Goal: Information Seeking & Learning: Learn about a topic

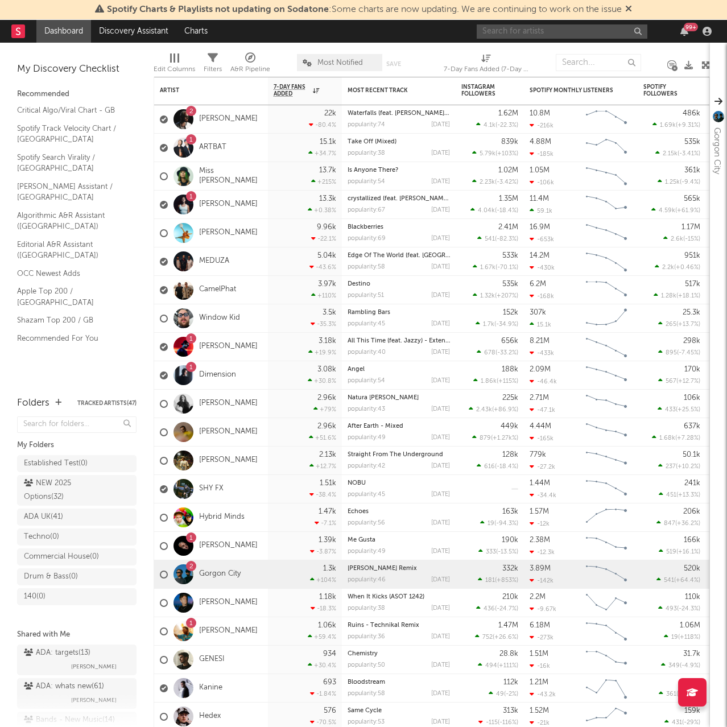
click at [547, 30] on input "text" at bounding box center [561, 31] width 171 height 14
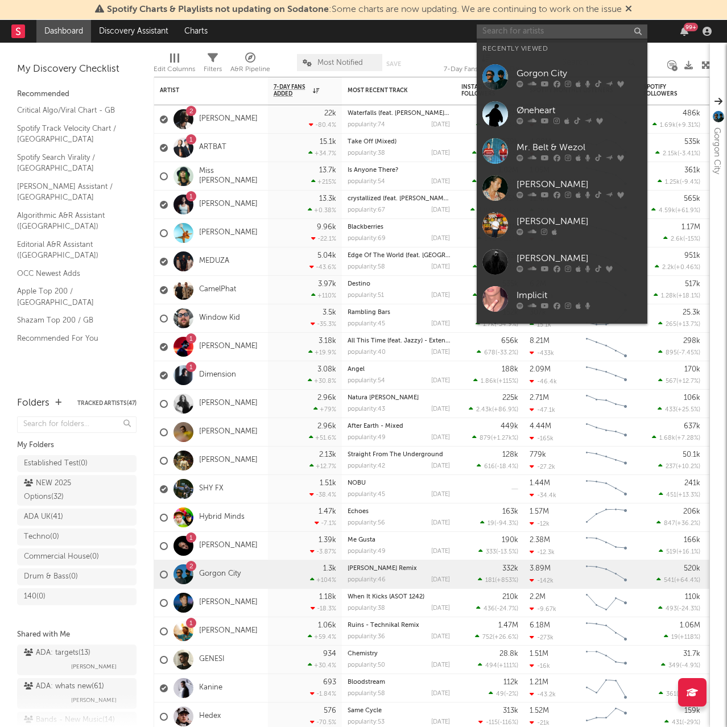
click at [546, 35] on input "text" at bounding box center [561, 31] width 171 height 14
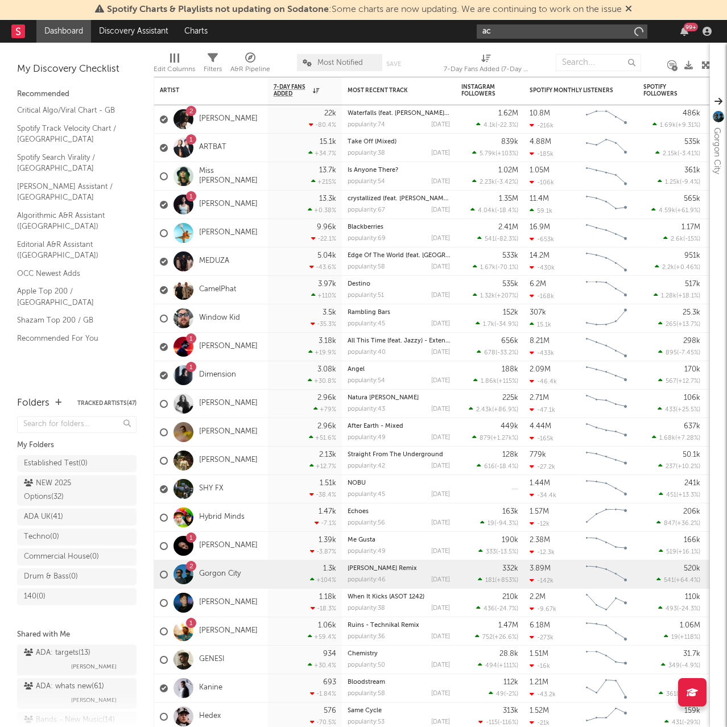
type input "a"
click at [529, 37] on input "calml" at bounding box center [561, 31] width 171 height 14
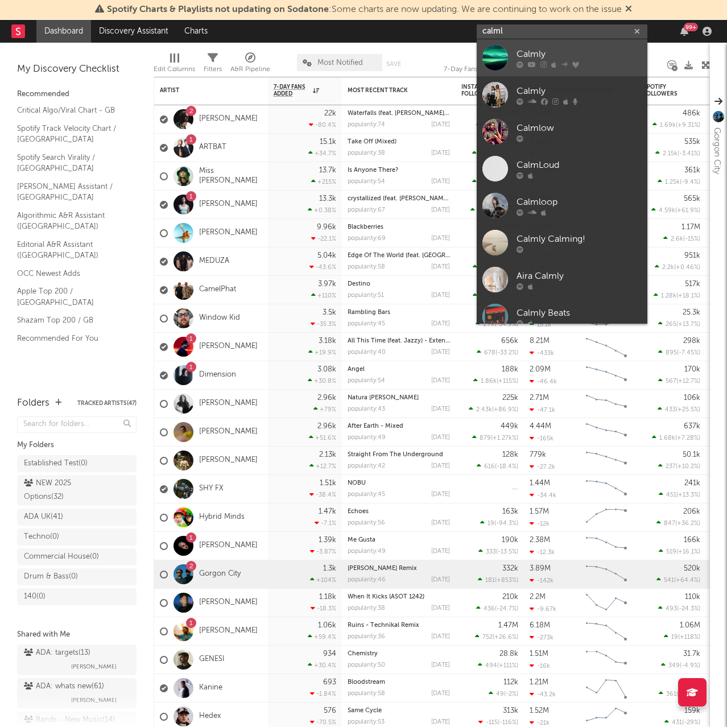
type input "calml"
click at [532, 59] on div "Calmly" at bounding box center [578, 54] width 125 height 14
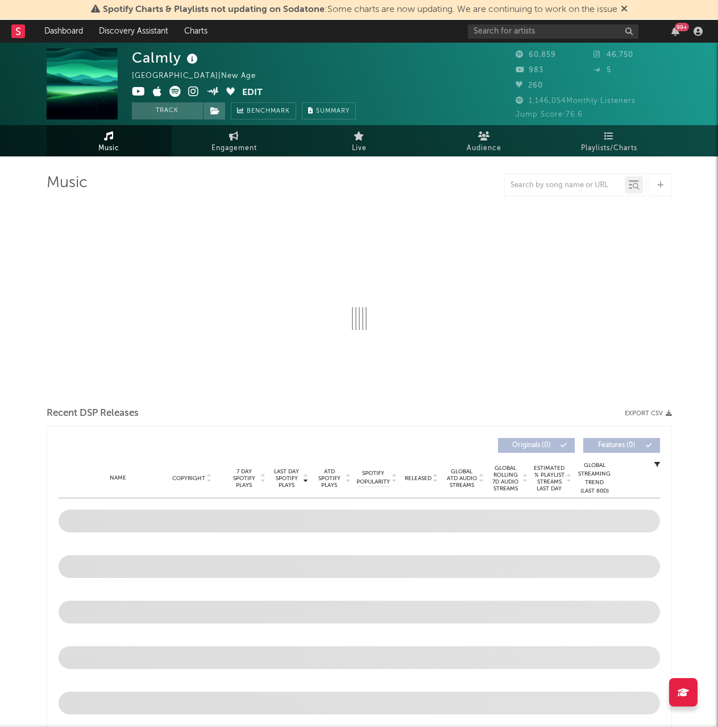
select select "6m"
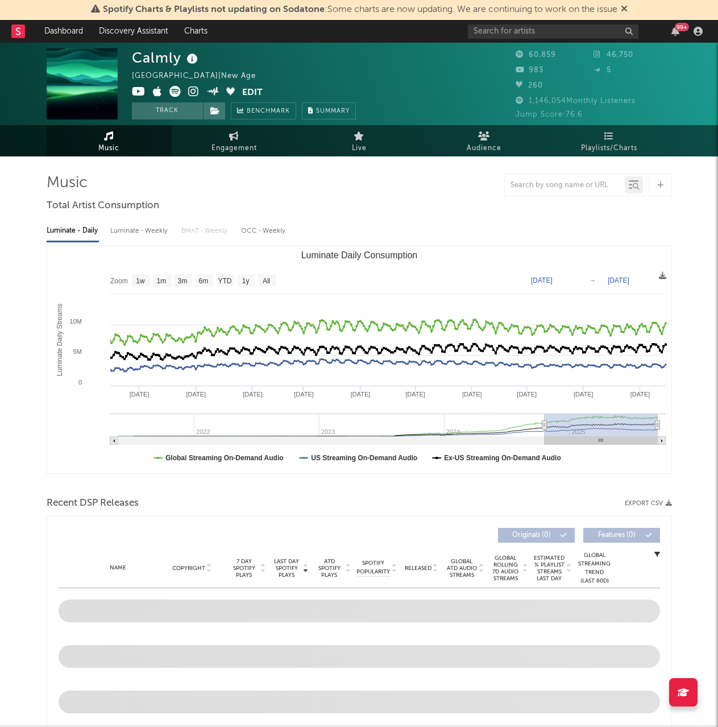
type input "[DATE]"
select select "1y"
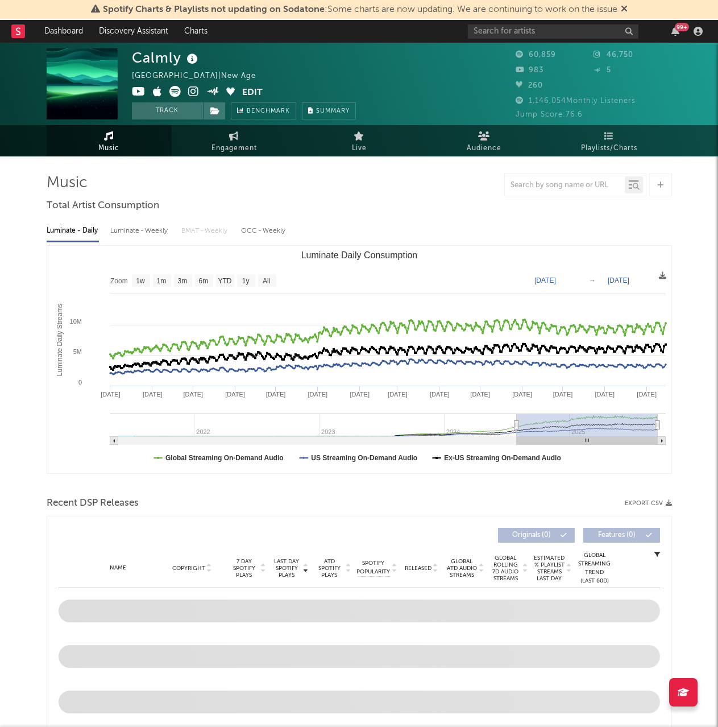
drag, startPoint x: 594, startPoint y: 422, endPoint x: 516, endPoint y: 421, distance: 77.9
click at [516, 421] on icon "Luminate Daily Consumption" at bounding box center [516, 425] width 5 height 9
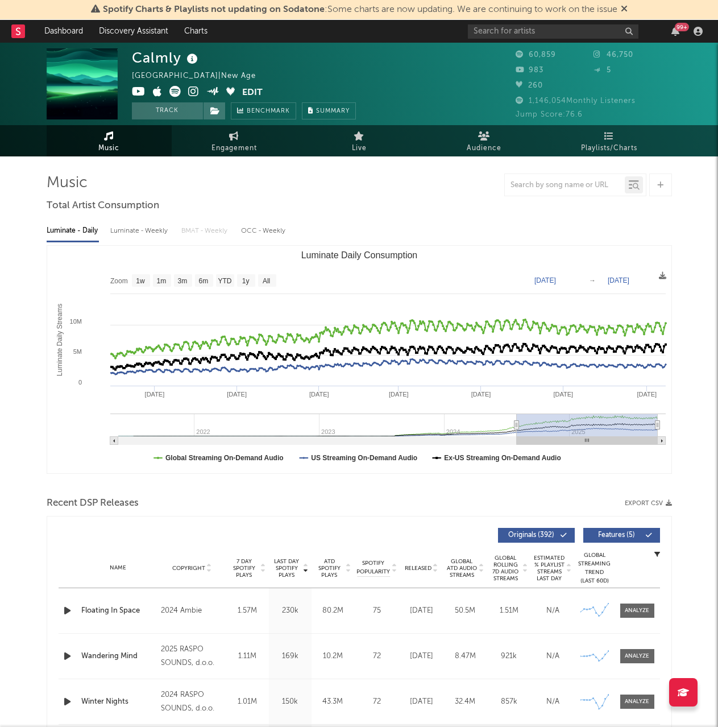
click at [359, 185] on div at bounding box center [359, 184] width 625 height 23
drag, startPoint x: 518, startPoint y: 426, endPoint x: 374, endPoint y: 442, distance: 145.3
click at [374, 442] on g "Luminate Daily Consumption" at bounding box center [387, 428] width 555 height 31
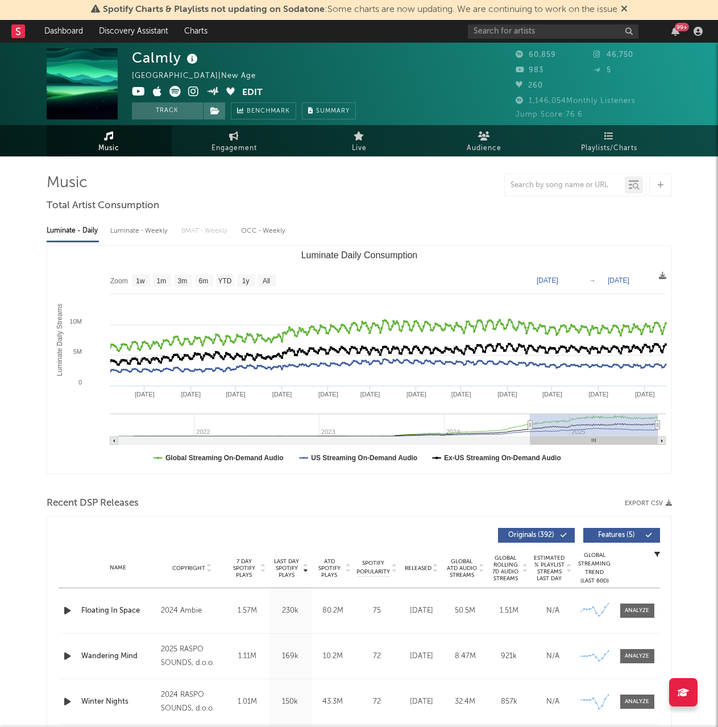
drag, startPoint x: 375, startPoint y: 427, endPoint x: 528, endPoint y: 429, distance: 152.4
click at [528, 429] on icon "Luminate Daily Consumption" at bounding box center [530, 425] width 5 height 9
type input "[DATE]"
click at [31, 474] on div "Calmly [GEOGRAPHIC_DATA] | New Age Edit Track Benchmark Summary 60,859 46,750 9…" at bounding box center [359, 736] width 718 height 1387
click at [196, 88] on icon at bounding box center [193, 91] width 11 height 11
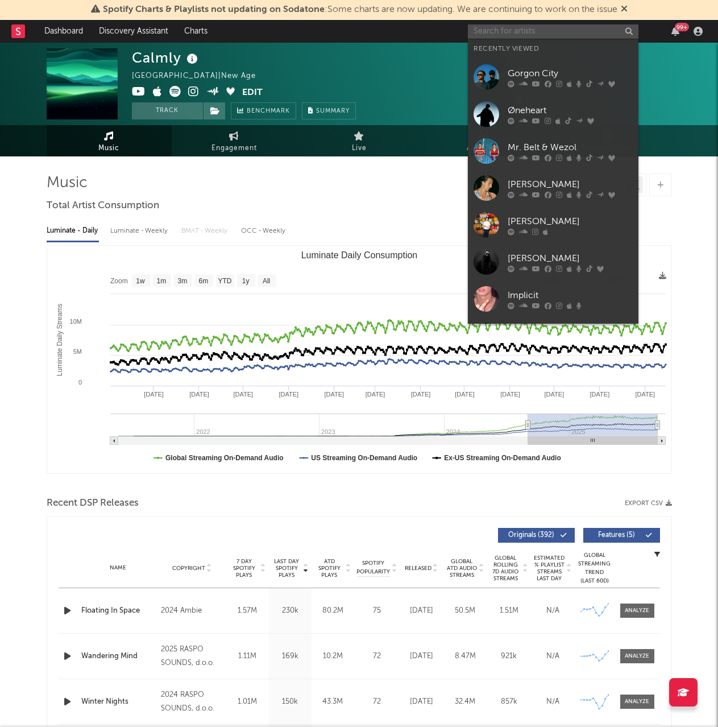
click at [585, 35] on input "text" at bounding box center [553, 31] width 171 height 14
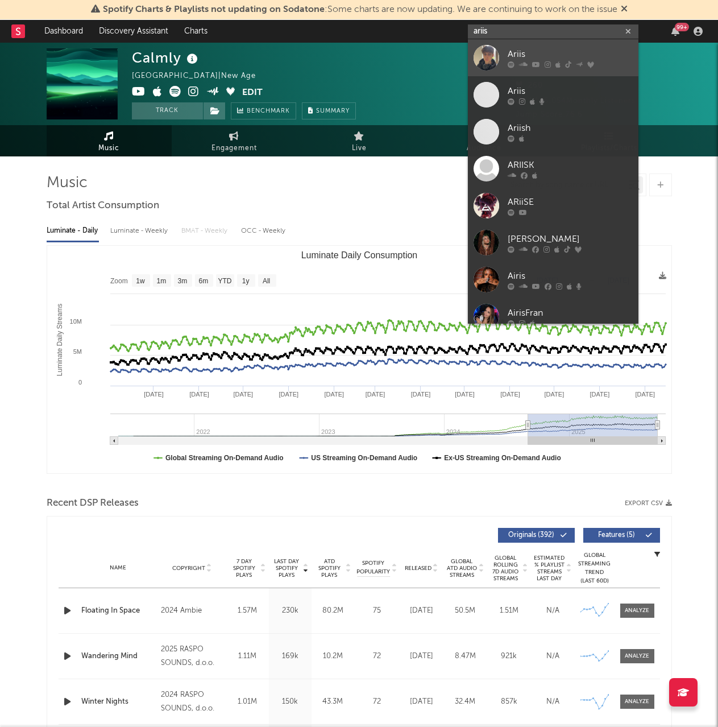
type input "ariis"
click at [534, 60] on div "Ariis" at bounding box center [570, 54] width 125 height 14
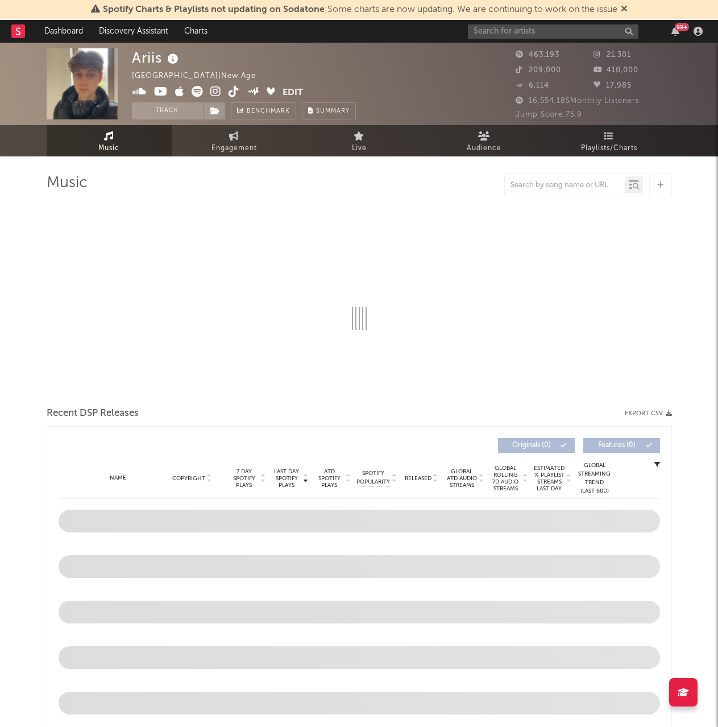
select select "6m"
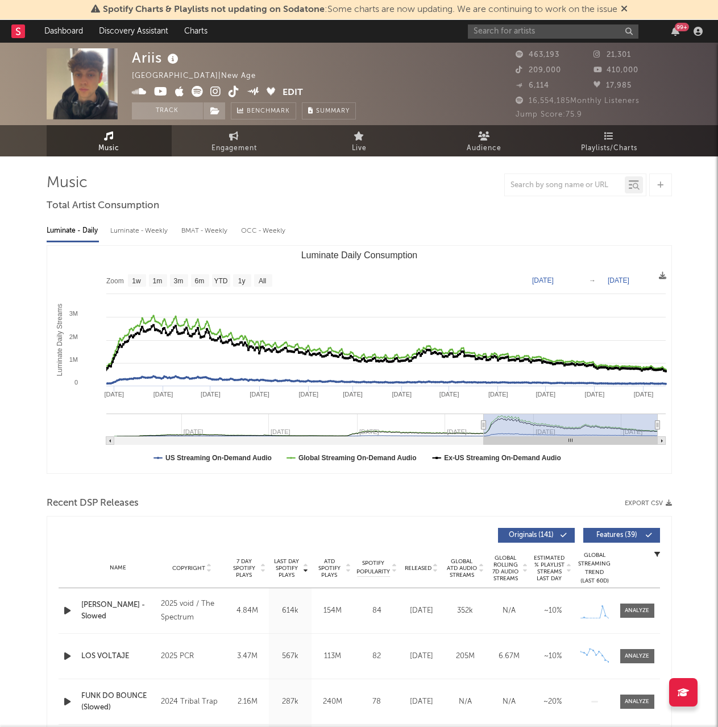
drag, startPoint x: 569, startPoint y: 424, endPoint x: 482, endPoint y: 425, distance: 86.4
click at [482, 425] on icon "Luminate Daily Consumption" at bounding box center [483, 425] width 5 height 9
type input "[DATE]"
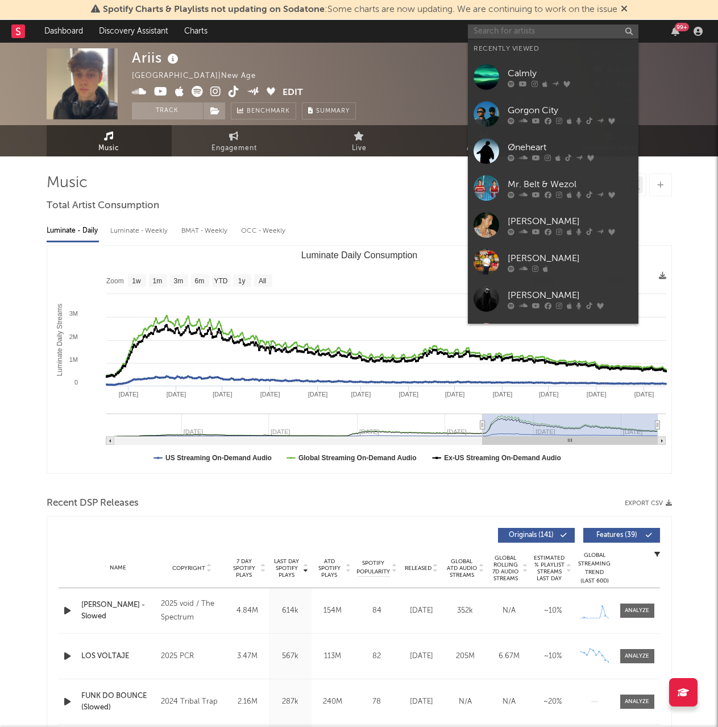
click at [502, 28] on input "text" at bounding box center [553, 31] width 171 height 14
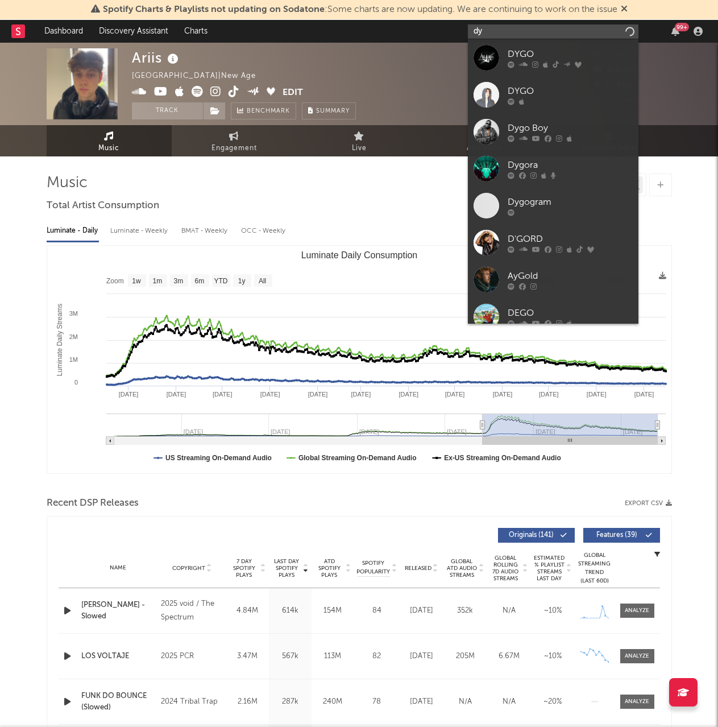
type input "d"
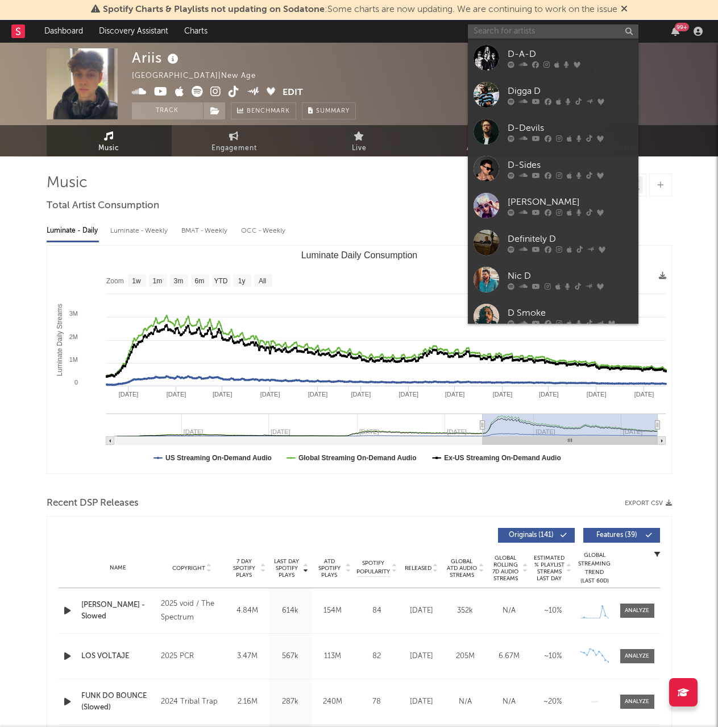
click at [507, 31] on input "text" at bounding box center [553, 31] width 171 height 14
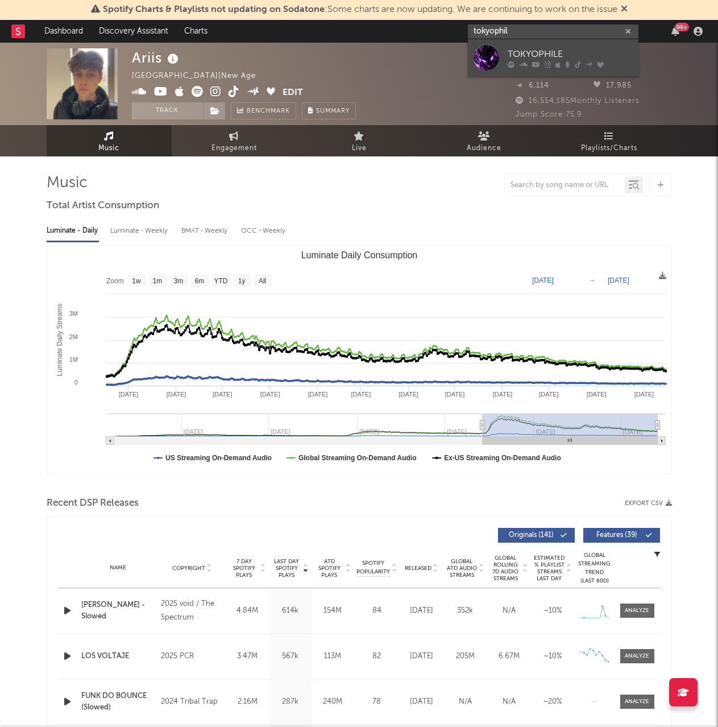
type input "tokyophil"
click at [533, 56] on div "TOKYOPHILE" at bounding box center [570, 54] width 125 height 14
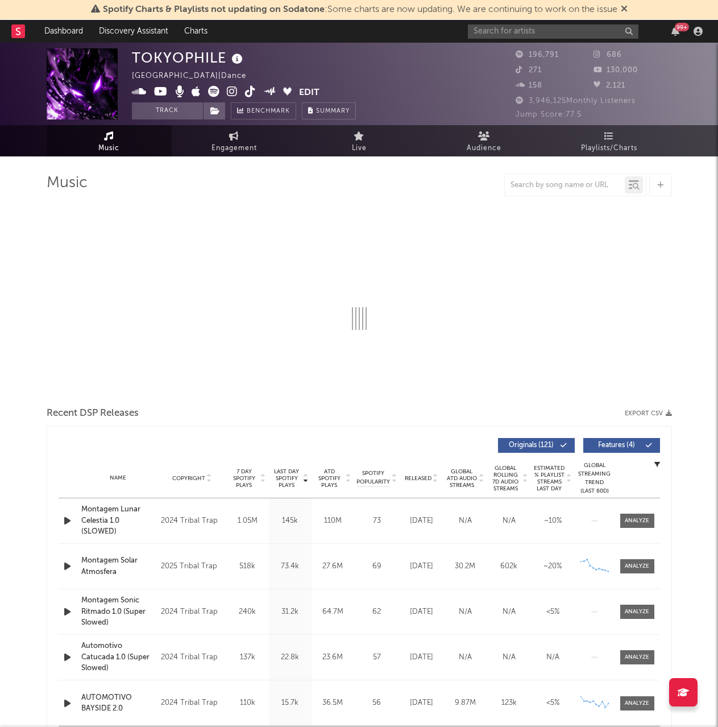
select select "6m"
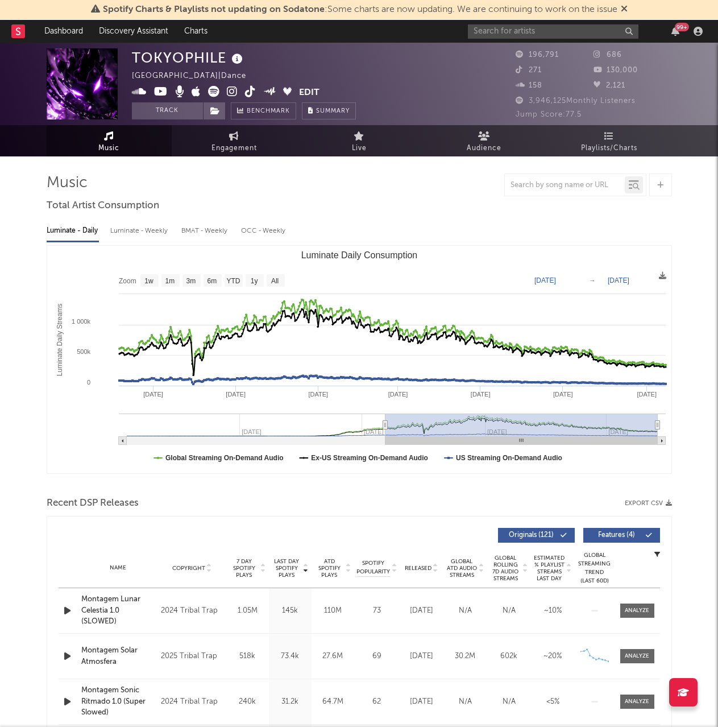
drag, startPoint x: 533, startPoint y: 427, endPoint x: 385, endPoint y: 435, distance: 148.6
click at [385, 435] on g "Luminate Daily Consumption" at bounding box center [392, 428] width 547 height 31
type input "[DATE]"
click at [233, 94] on icon at bounding box center [232, 91] width 11 height 11
click at [157, 94] on icon at bounding box center [161, 91] width 14 height 11
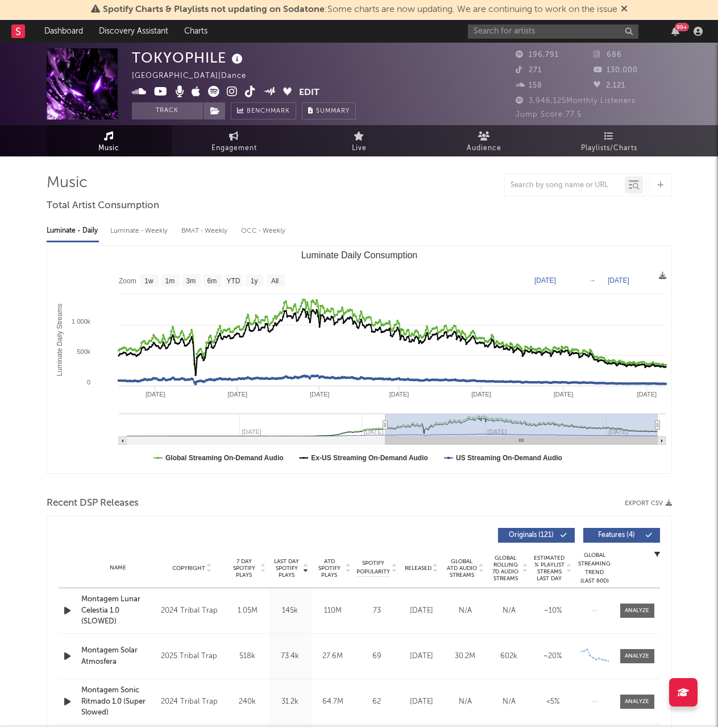
click at [251, 190] on div at bounding box center [359, 184] width 625 height 23
click at [520, 36] on input "text" at bounding box center [553, 31] width 171 height 14
paste input "RAIZHELL"
type input "RAIZHELL"
click at [513, 57] on div "RAIZHELL" at bounding box center [570, 54] width 125 height 14
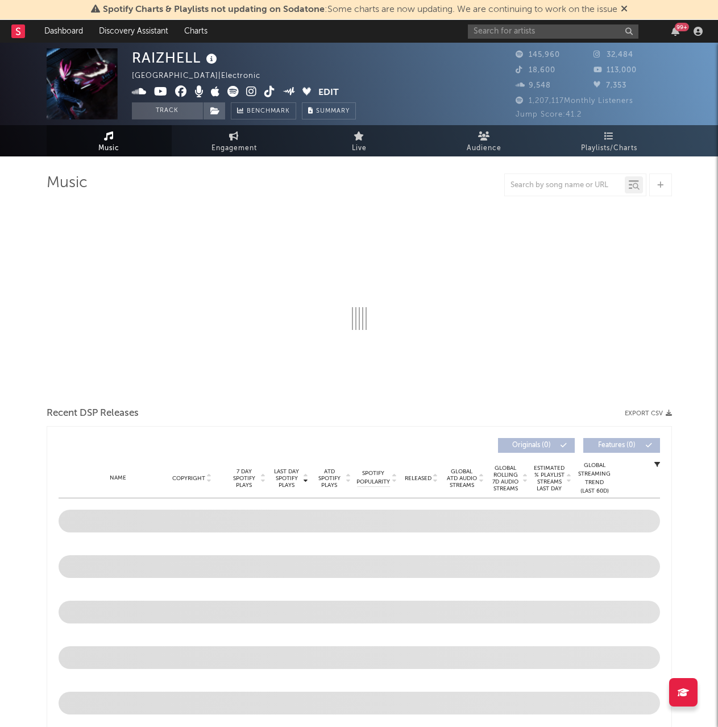
select select "6m"
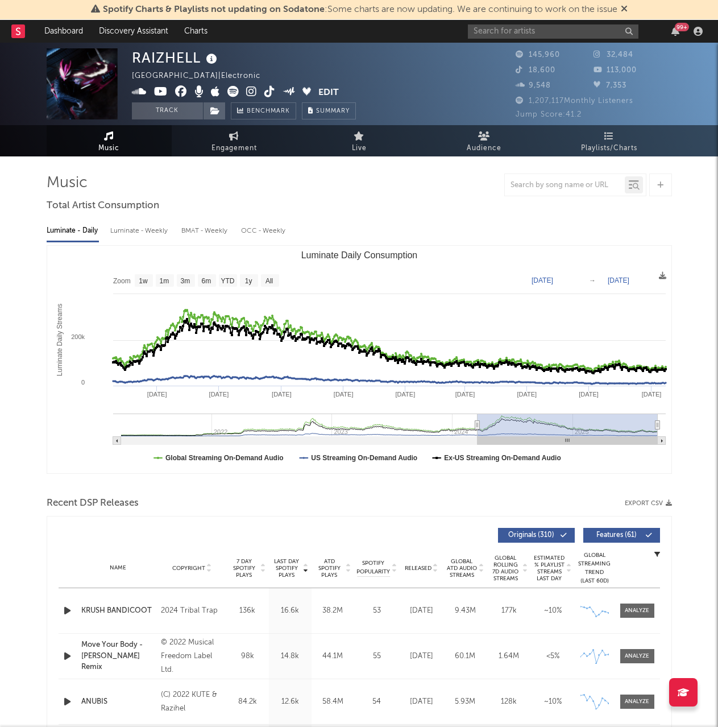
drag, startPoint x: 596, startPoint y: 427, endPoint x: 477, endPoint y: 428, distance: 119.4
click at [477, 428] on icon "Luminate Daily Consumption" at bounding box center [477, 425] width 5 height 9
type input "[DATE]"
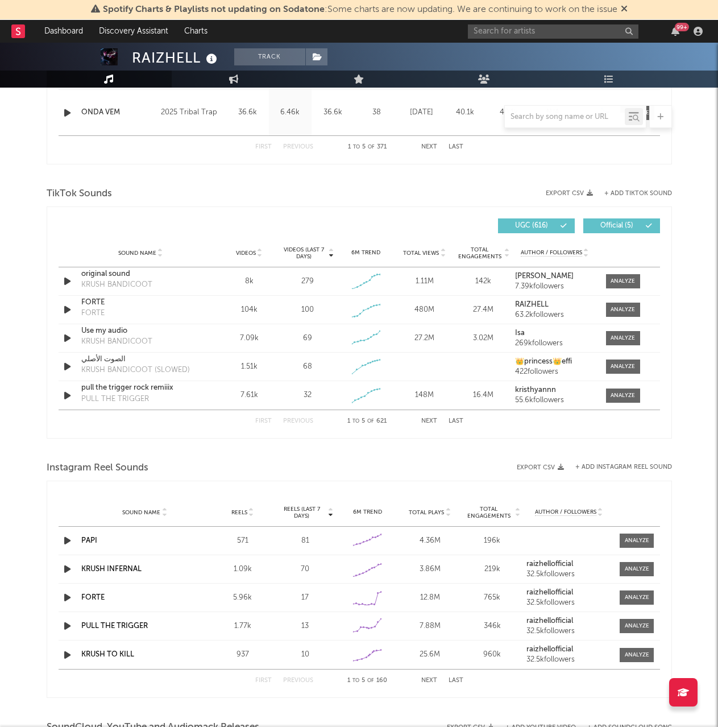
scroll to position [681, 0]
click at [249, 250] on span "Videos" at bounding box center [246, 252] width 20 height 7
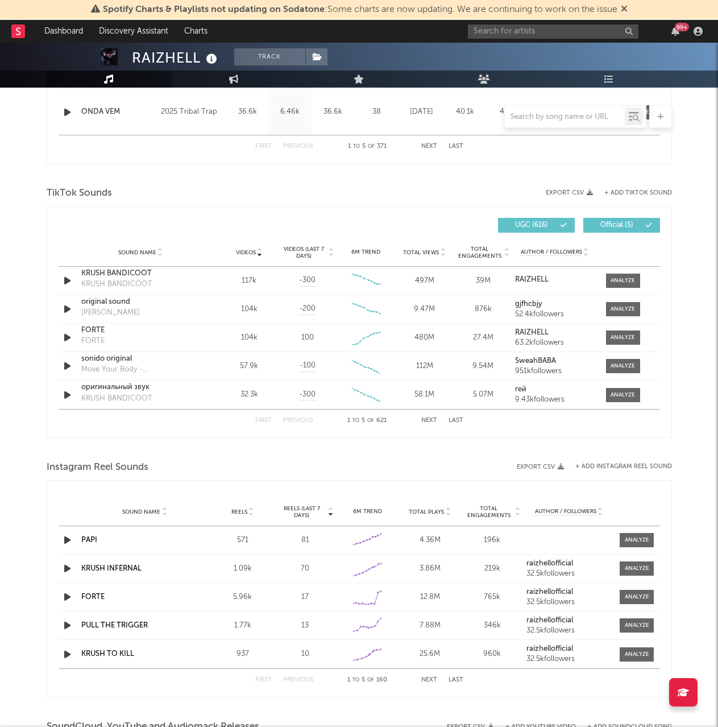
click at [246, 508] on span "Reels" at bounding box center [239, 511] width 16 height 7
click at [426, 512] on span "Total Plays" at bounding box center [426, 511] width 35 height 7
click at [420, 247] on div "Sound Name Videos Videos (last 7 days) Weekly Growth % 6M Trend Total Views Tot…" at bounding box center [359, 252] width 601 height 28
click at [420, 252] on span "Total Views" at bounding box center [421, 252] width 36 height 7
